Goal: Navigation & Orientation: Find specific page/section

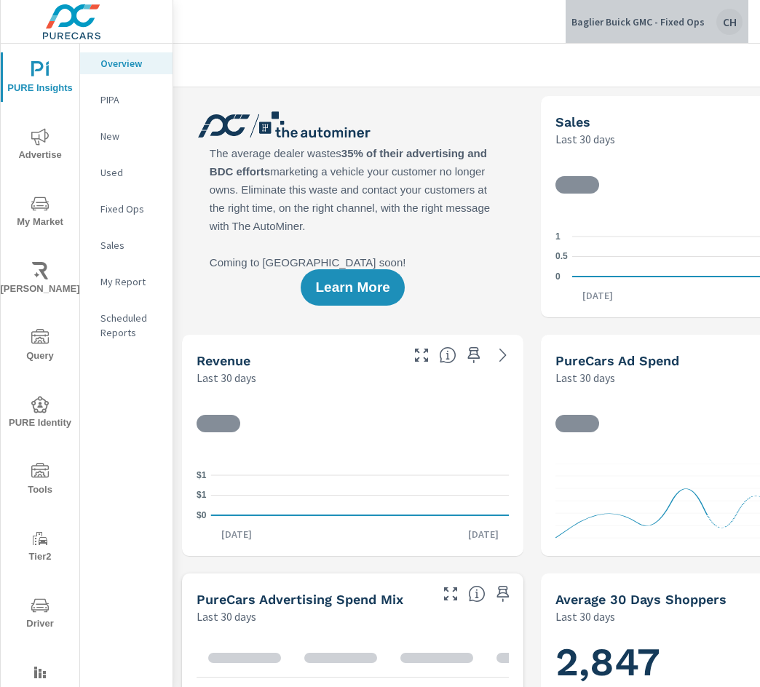
click at [697, 17] on div "CH" at bounding box center [729, 22] width 26 height 26
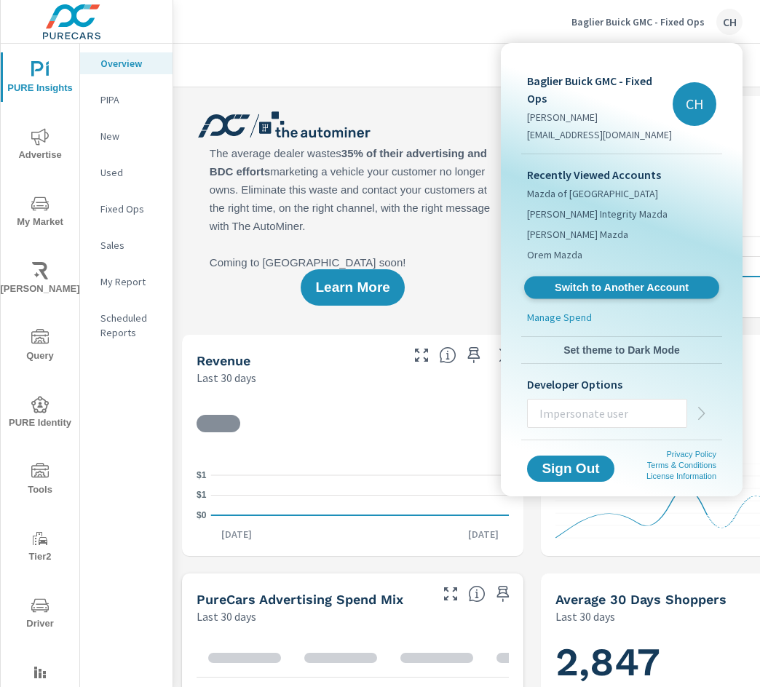
click at [607, 296] on link "Switch to Another Account" at bounding box center [621, 288] width 195 height 23
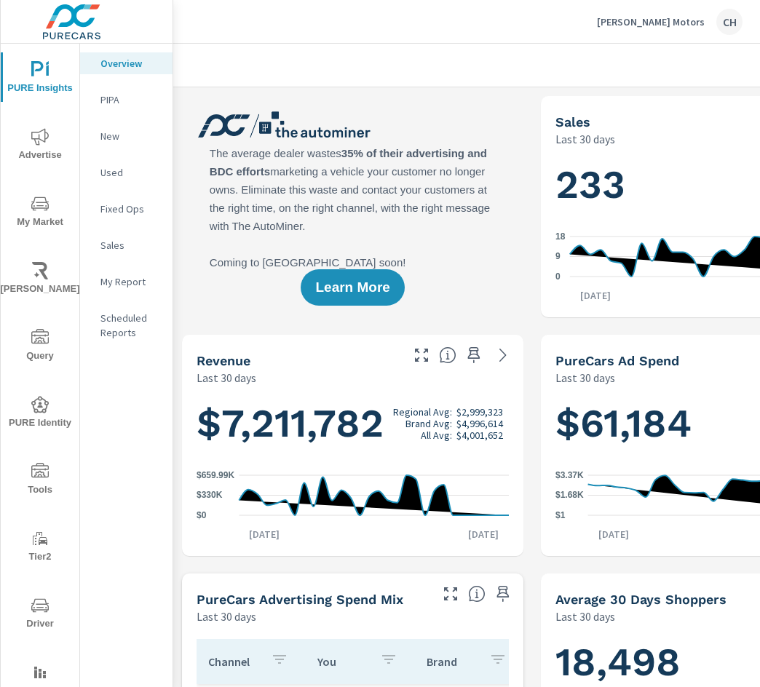
click at [728, 19] on div "CH" at bounding box center [729, 22] width 26 height 26
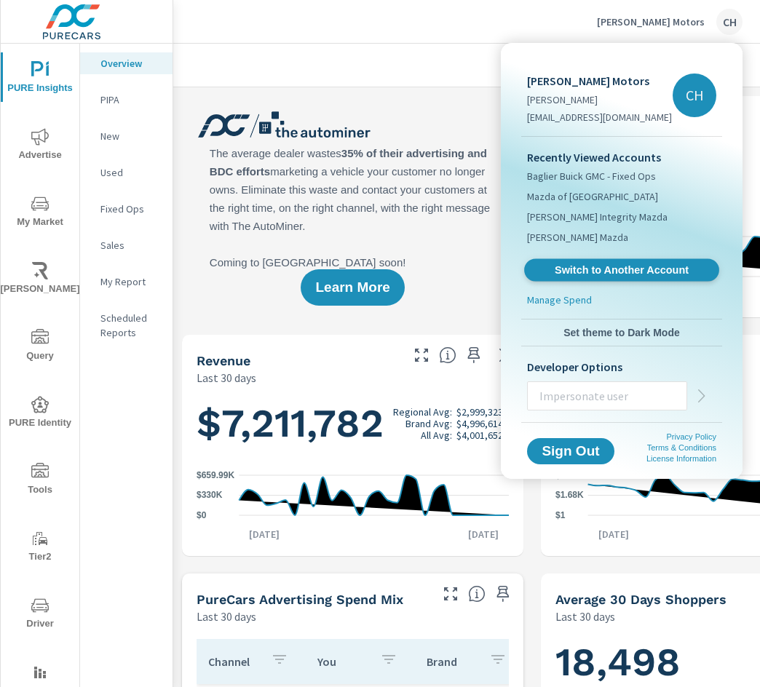
click at [587, 268] on span "Switch to Another Account" at bounding box center [621, 271] width 178 height 14
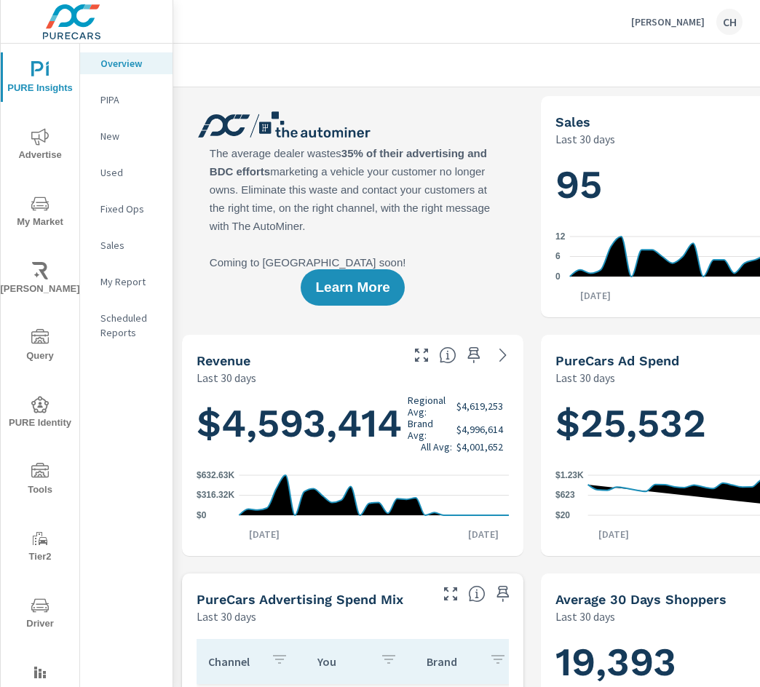
click at [677, 25] on p "[PERSON_NAME]" at bounding box center [668, 21] width 74 height 13
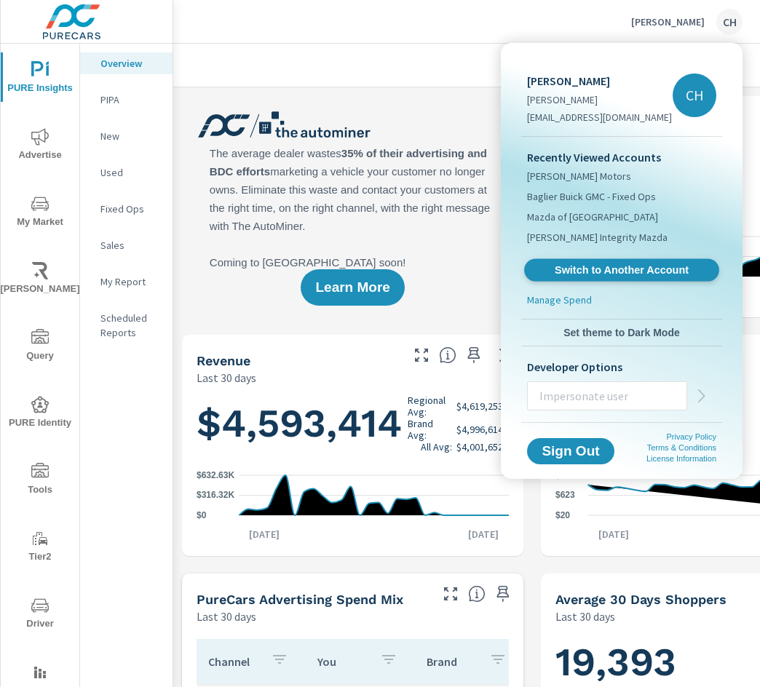
click at [591, 275] on span "Switch to Another Account" at bounding box center [621, 271] width 178 height 14
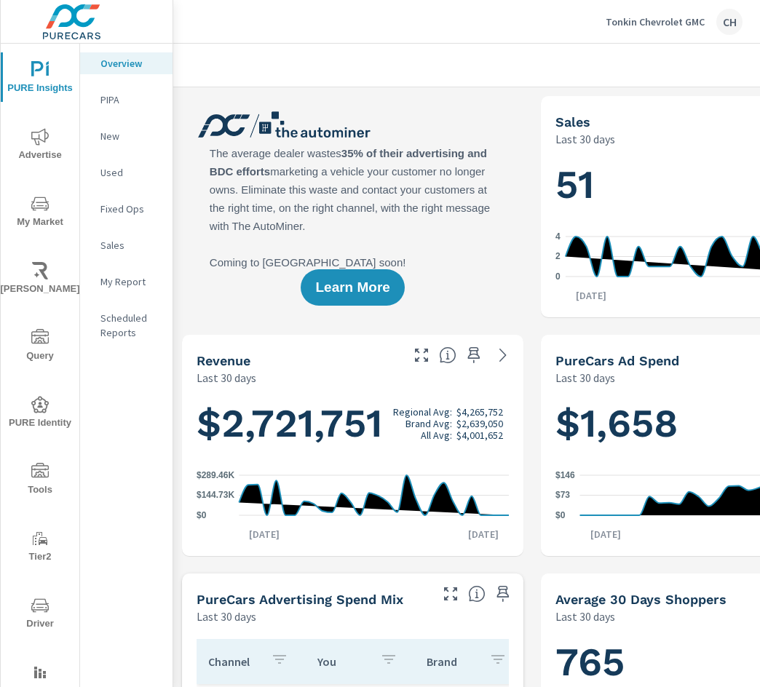
click at [667, 31] on div "Tonkin Chevrolet GMC CH" at bounding box center [674, 22] width 137 height 26
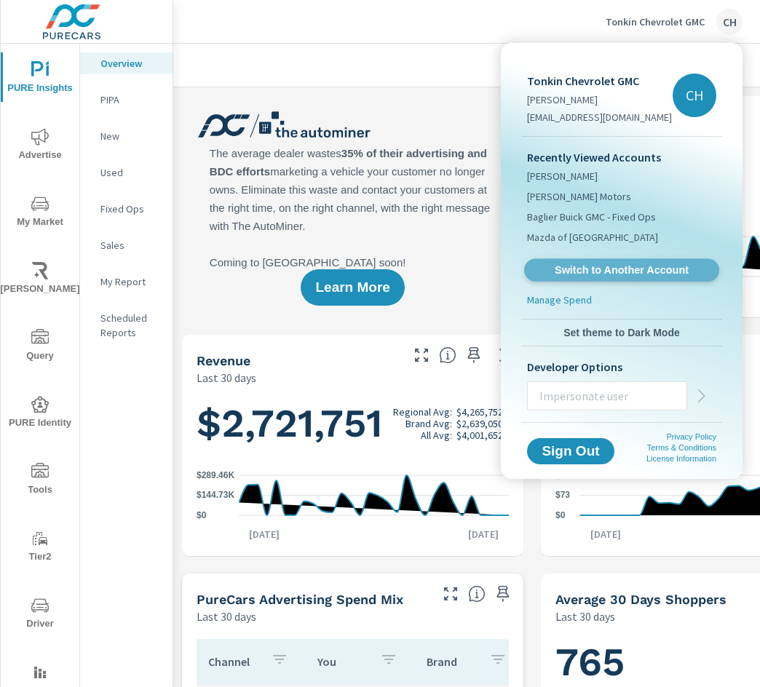
click at [595, 275] on span "Switch to Another Account" at bounding box center [621, 271] width 178 height 14
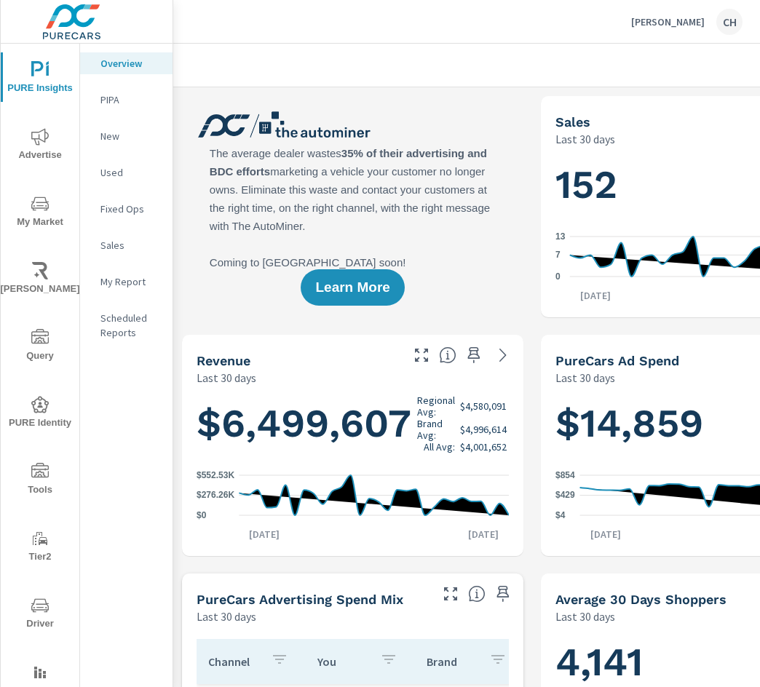
click at [670, 27] on p "[PERSON_NAME]" at bounding box center [668, 21] width 74 height 13
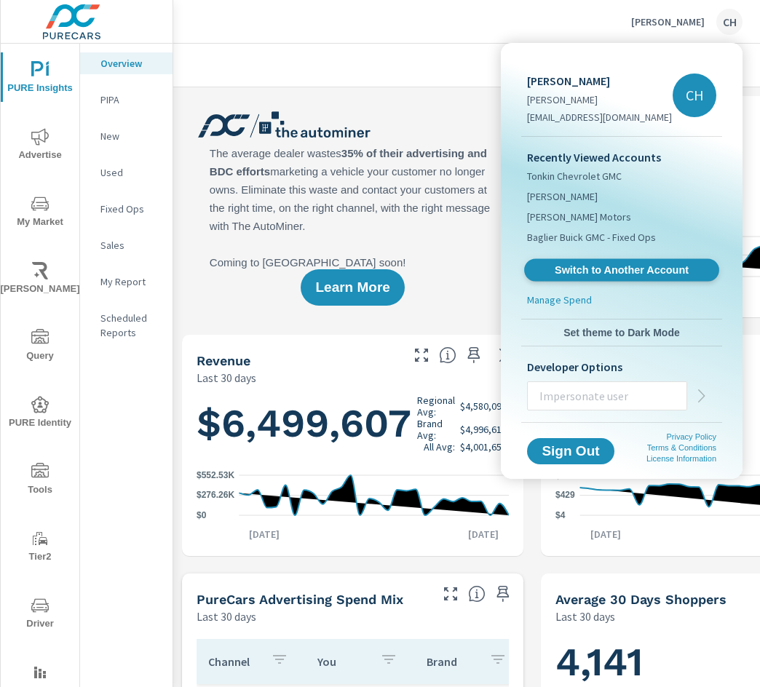
click at [585, 264] on span "Switch to Another Account" at bounding box center [621, 271] width 178 height 14
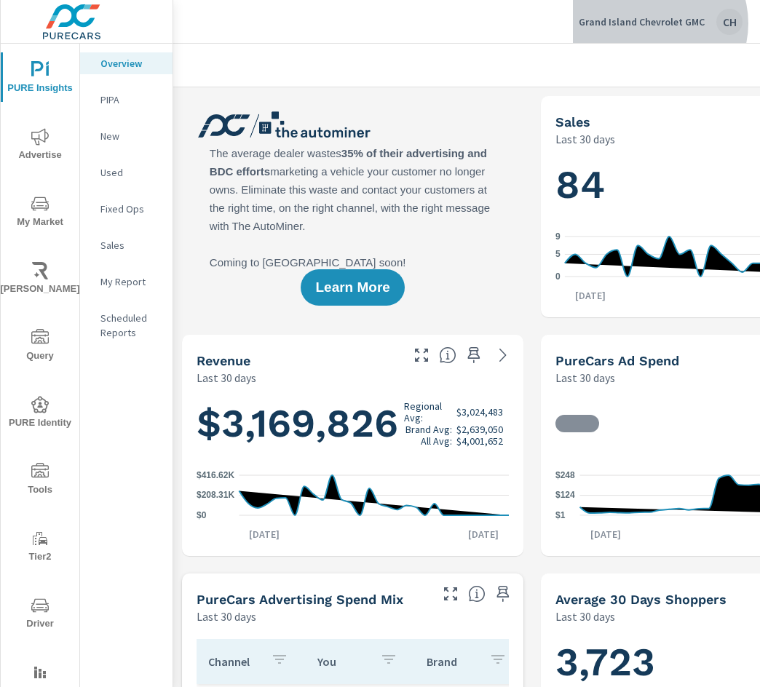
click at [657, 23] on p "Grand Island Chevrolet GMC" at bounding box center [642, 21] width 126 height 13
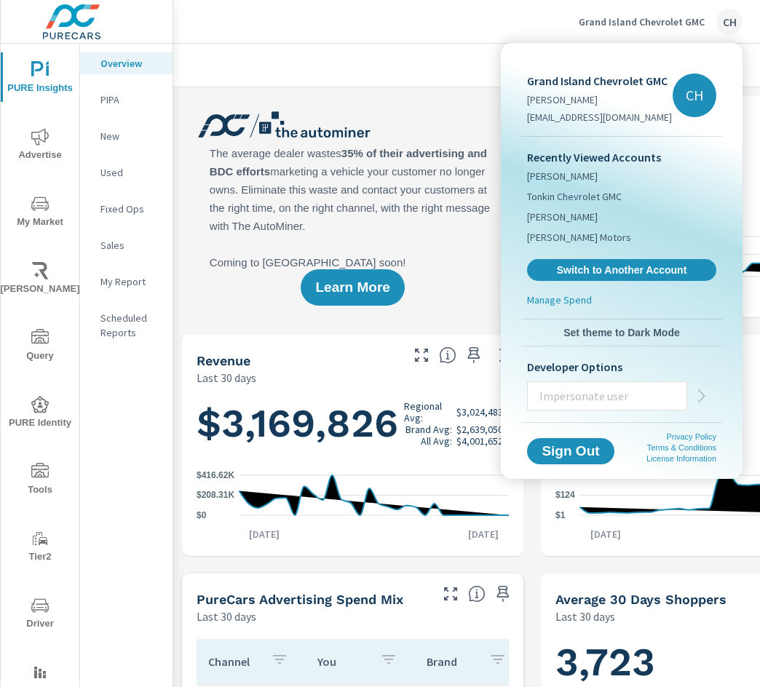
click at [355, 23] on div at bounding box center [380, 343] width 760 height 687
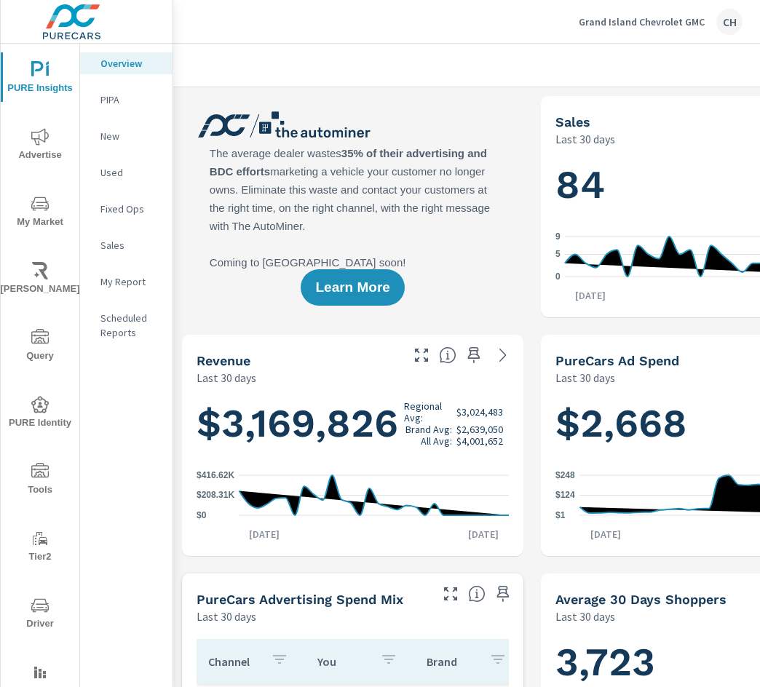
click at [741, 13] on div "Grand Island Chevrolet GMC CH" at bounding box center [661, 22] width 164 height 26
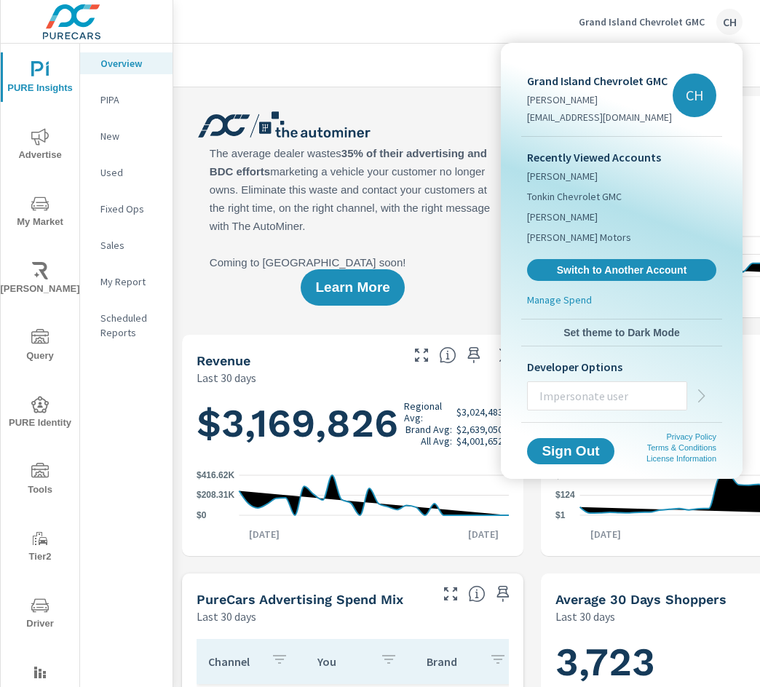
click at [604, 276] on span "Switch to Another Account" at bounding box center [621, 270] width 173 height 13
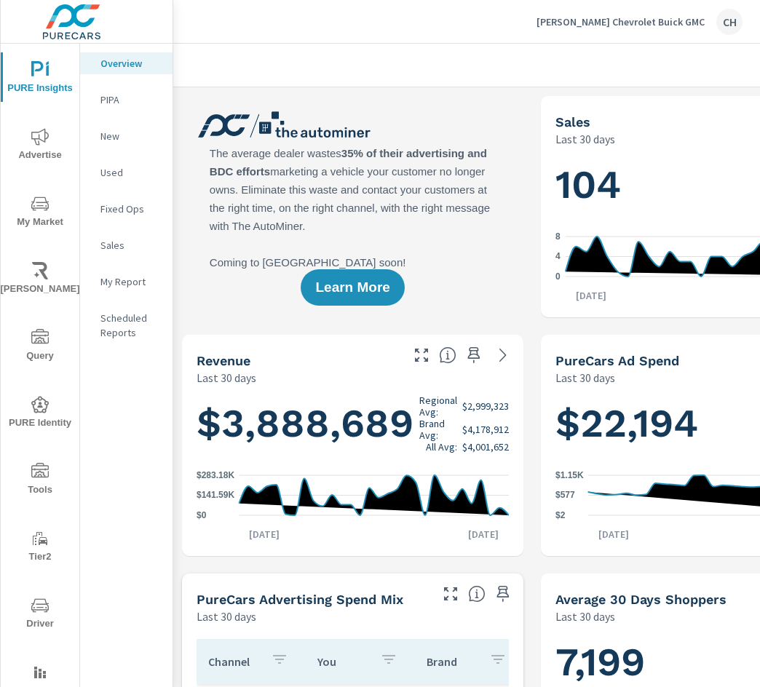
click at [631, 19] on p "Holz Chevrolet Buick GMC" at bounding box center [621, 21] width 168 height 13
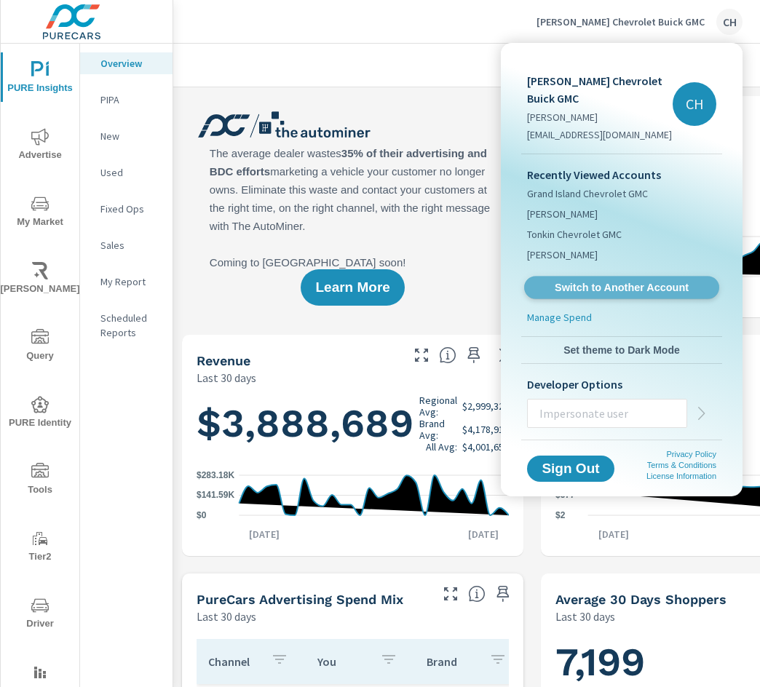
click at [604, 281] on span "Switch to Another Account" at bounding box center [621, 288] width 178 height 14
